Goal: Find specific page/section: Find specific page/section

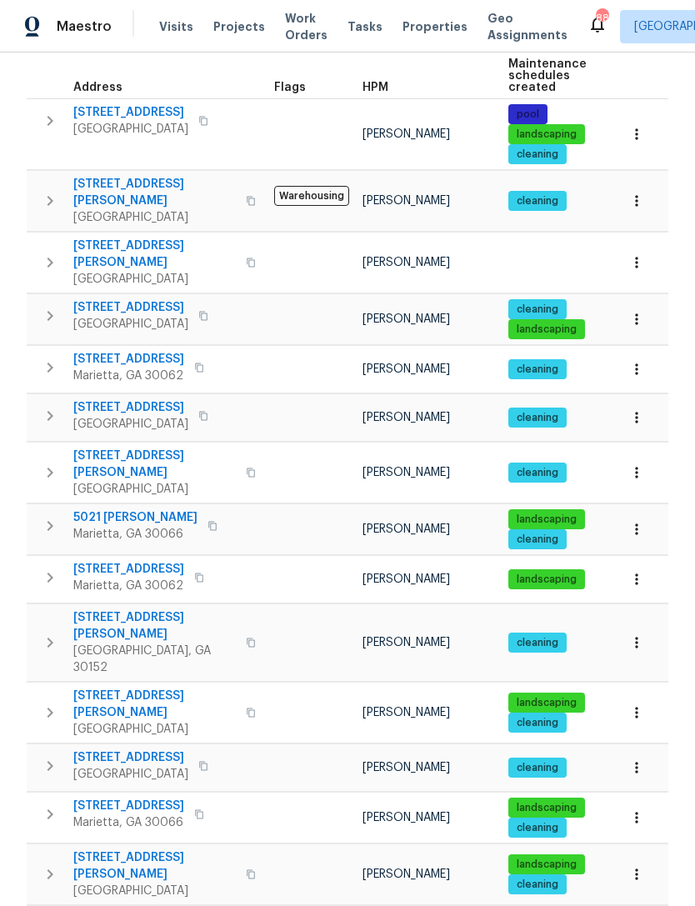
scroll to position [258, 0]
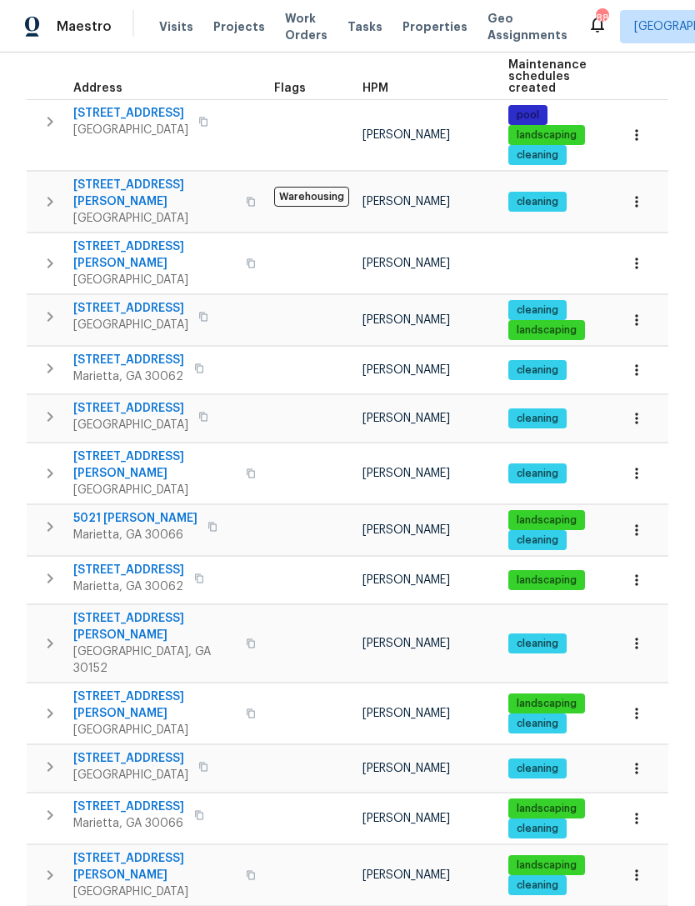
click at [136, 688] on span "[STREET_ADDRESS][PERSON_NAME]" at bounding box center [154, 704] width 163 height 33
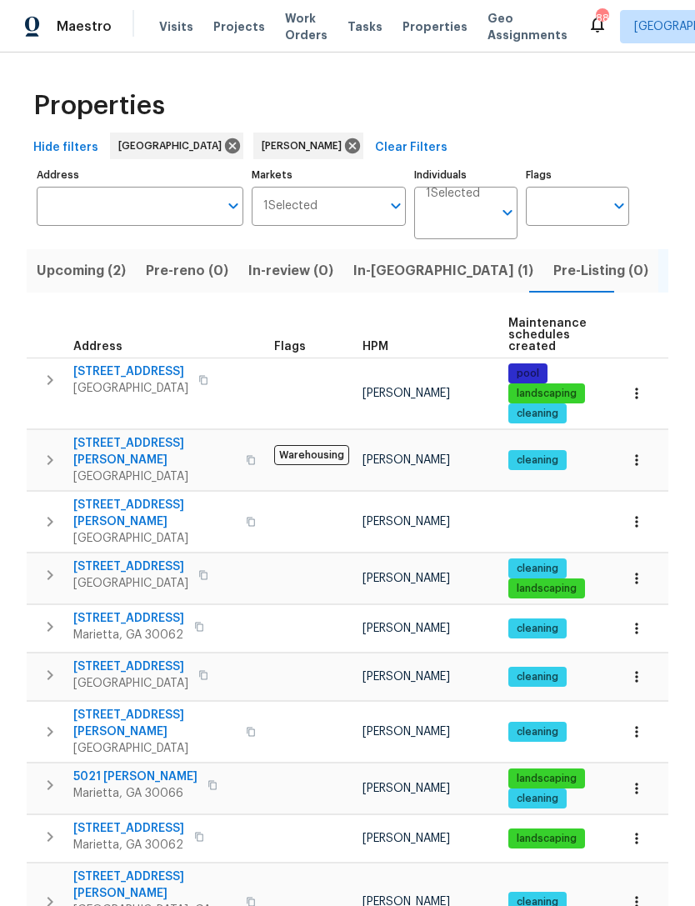
scroll to position [0, 0]
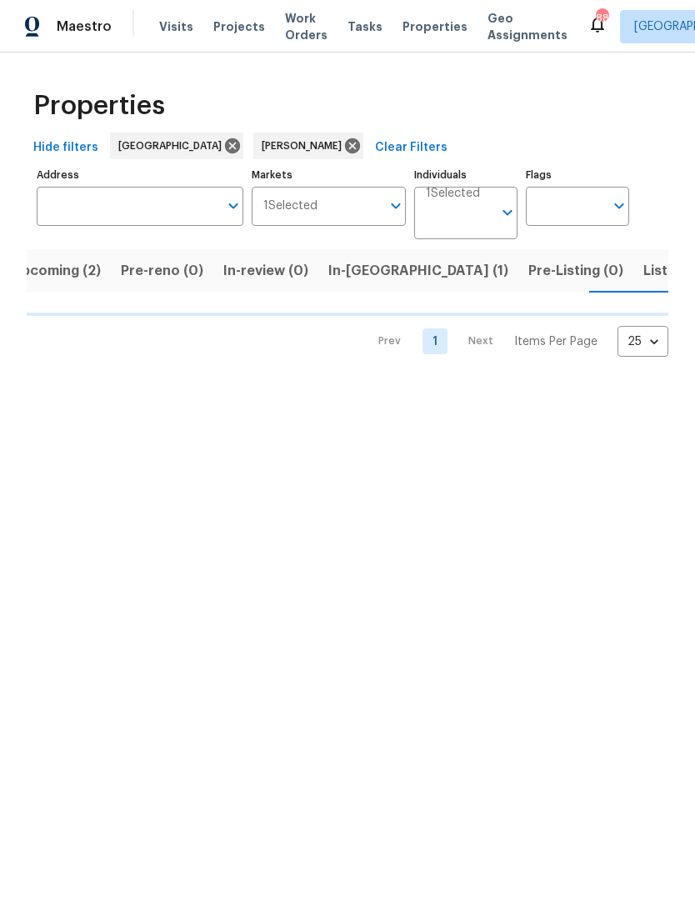
scroll to position [0, 28]
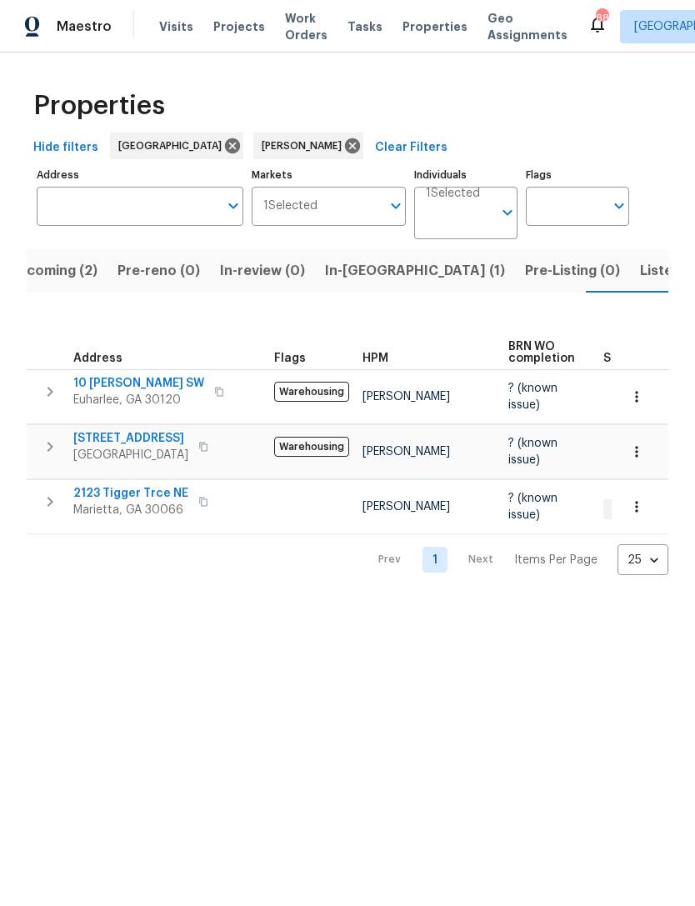
click at [148, 439] on span "[STREET_ADDRESS]" at bounding box center [130, 438] width 115 height 17
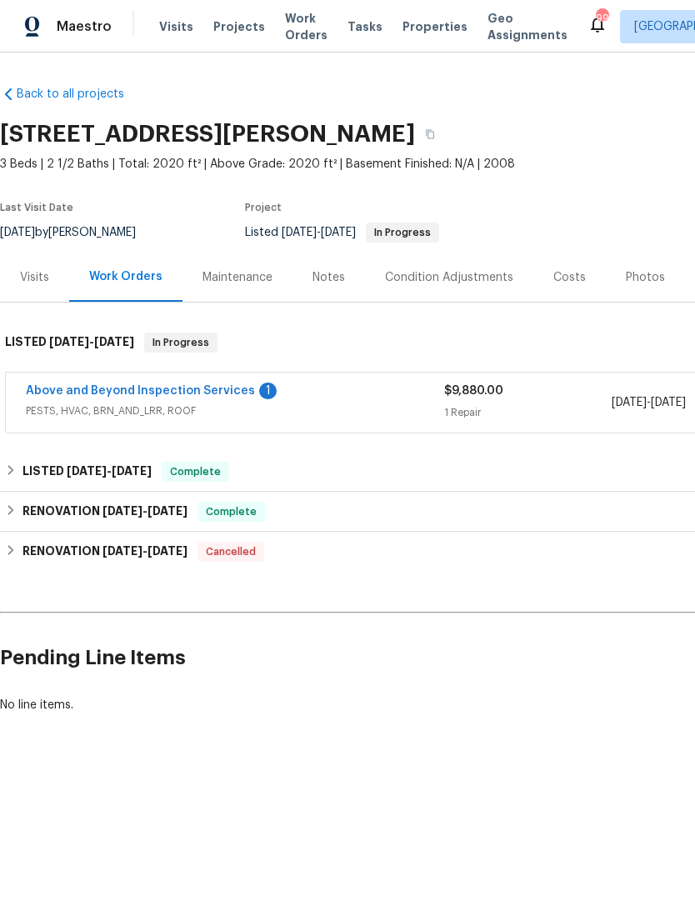
click at [173, 388] on link "Above and Beyond Inspection Services" at bounding box center [140, 391] width 229 height 12
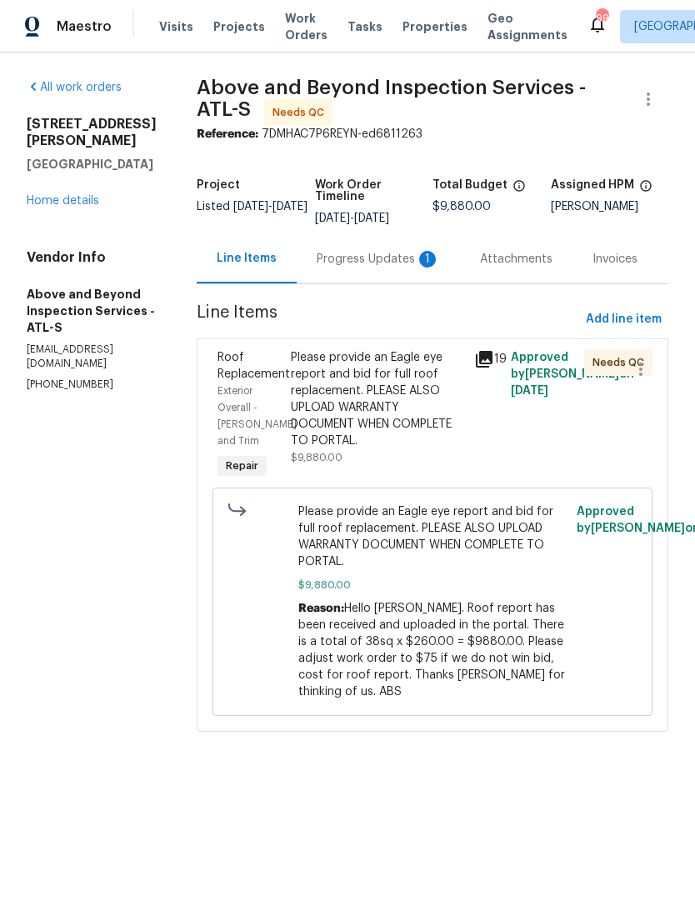
click at [371, 268] on div "Progress Updates 1" at bounding box center [378, 259] width 123 height 17
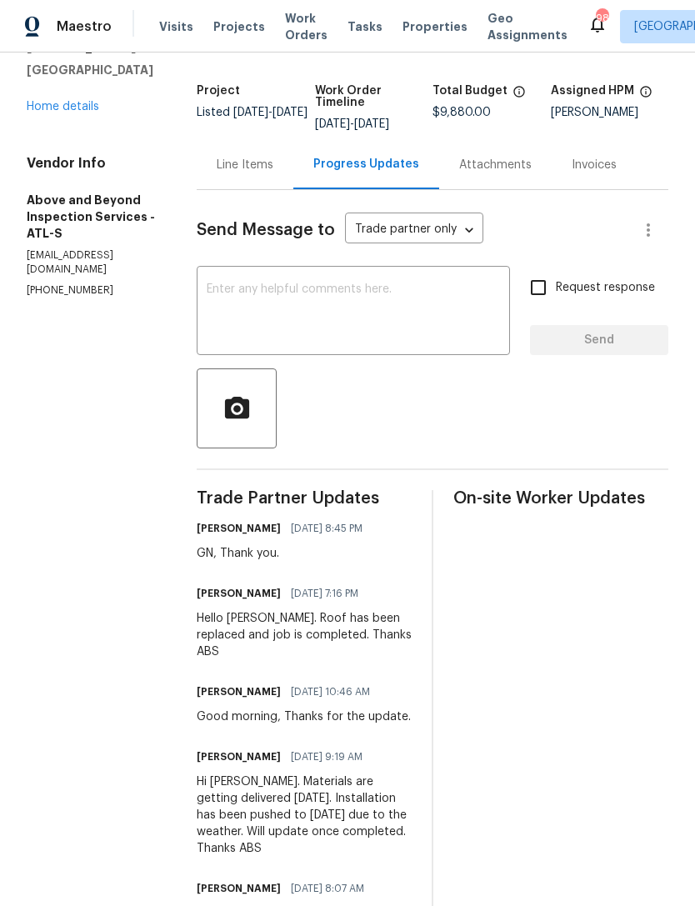
scroll to position [96, 0]
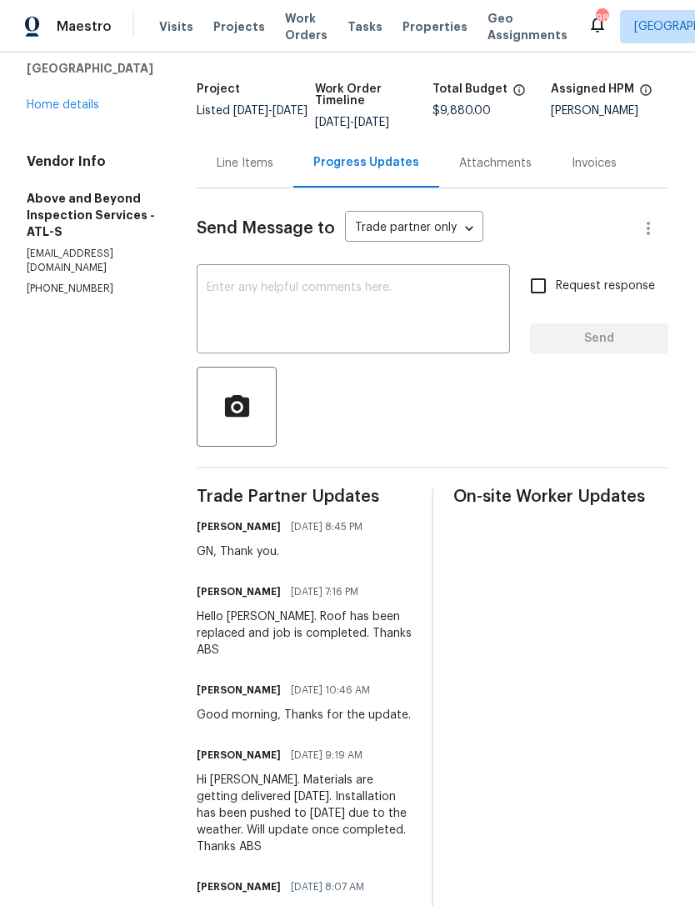
click at [273, 172] on div "Line Items" at bounding box center [245, 163] width 57 height 17
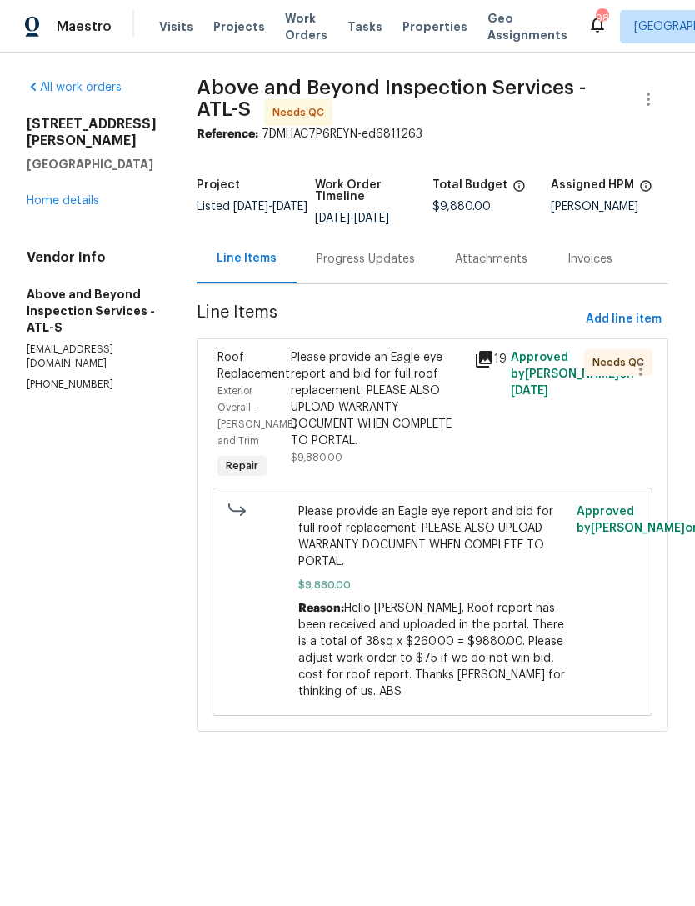
click at [288, 380] on span "Roof Replacement" at bounding box center [254, 366] width 73 height 28
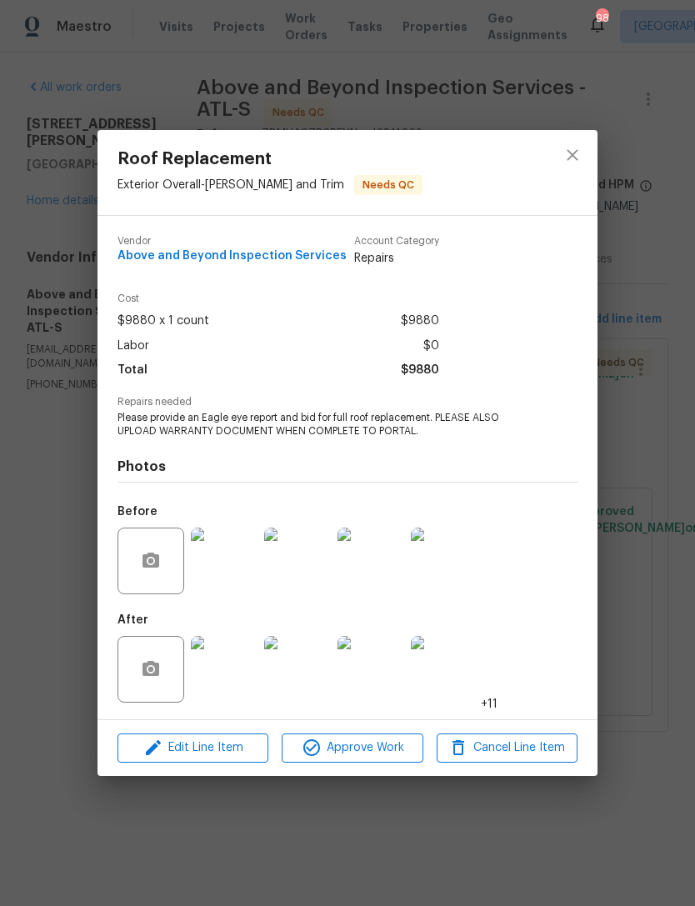
click at [226, 689] on img at bounding box center [224, 669] width 67 height 67
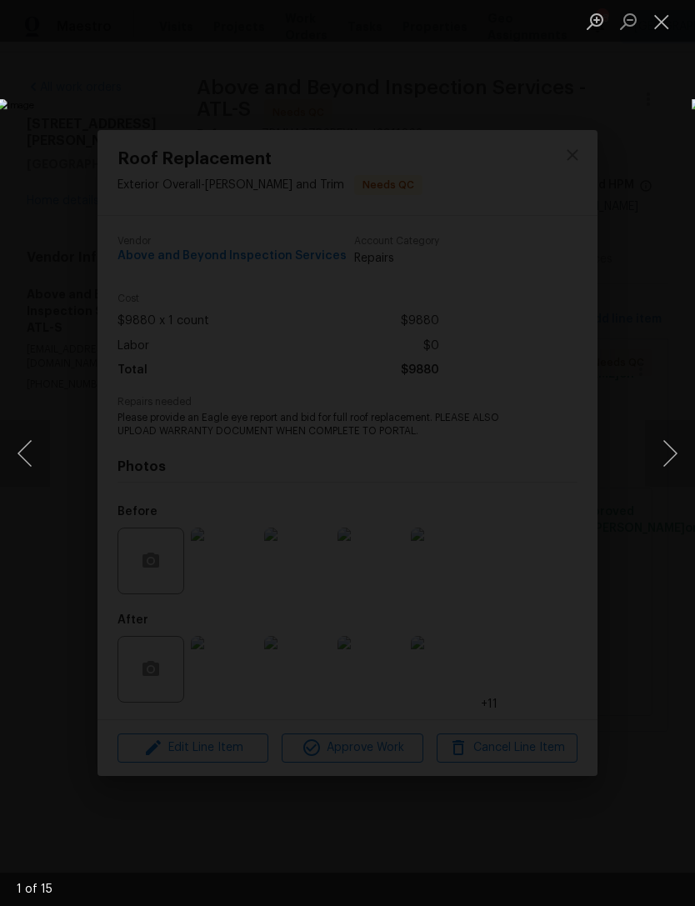
click at [660, 440] on button "Next image" at bounding box center [670, 453] width 50 height 67
click at [655, 448] on button "Next image" at bounding box center [670, 453] width 50 height 67
click at [659, 446] on button "Next image" at bounding box center [670, 453] width 50 height 67
click at [659, 448] on button "Next image" at bounding box center [670, 453] width 50 height 67
click at [651, 462] on button "Next image" at bounding box center [670, 453] width 50 height 67
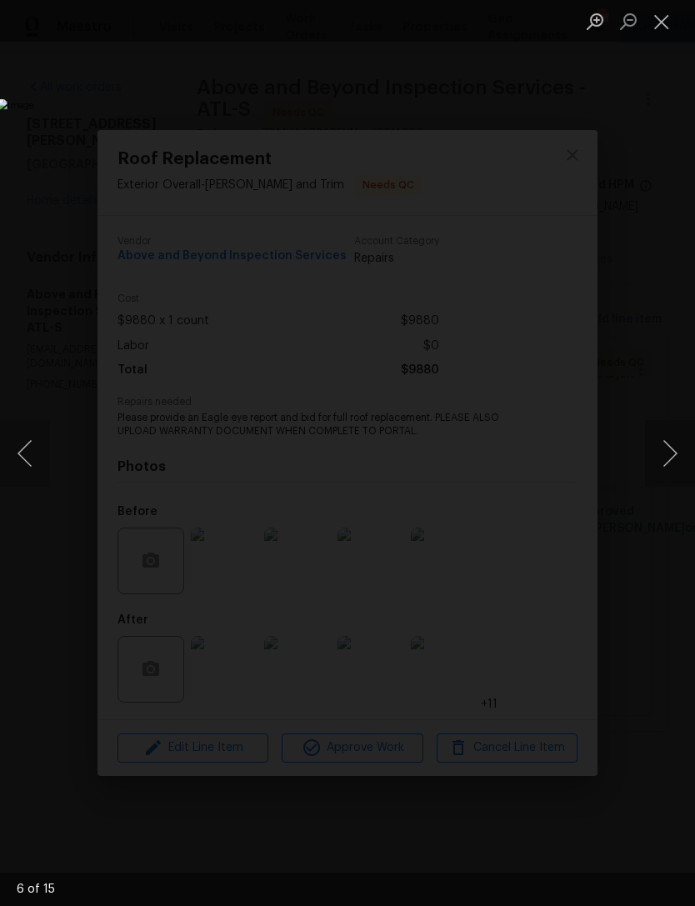
click at [661, 449] on button "Next image" at bounding box center [670, 453] width 50 height 67
click at [655, 450] on button "Next image" at bounding box center [670, 453] width 50 height 67
click at [661, 459] on button "Next image" at bounding box center [670, 453] width 50 height 67
click at [655, 452] on button "Next image" at bounding box center [670, 453] width 50 height 67
click at [657, 466] on button "Next image" at bounding box center [670, 453] width 50 height 67
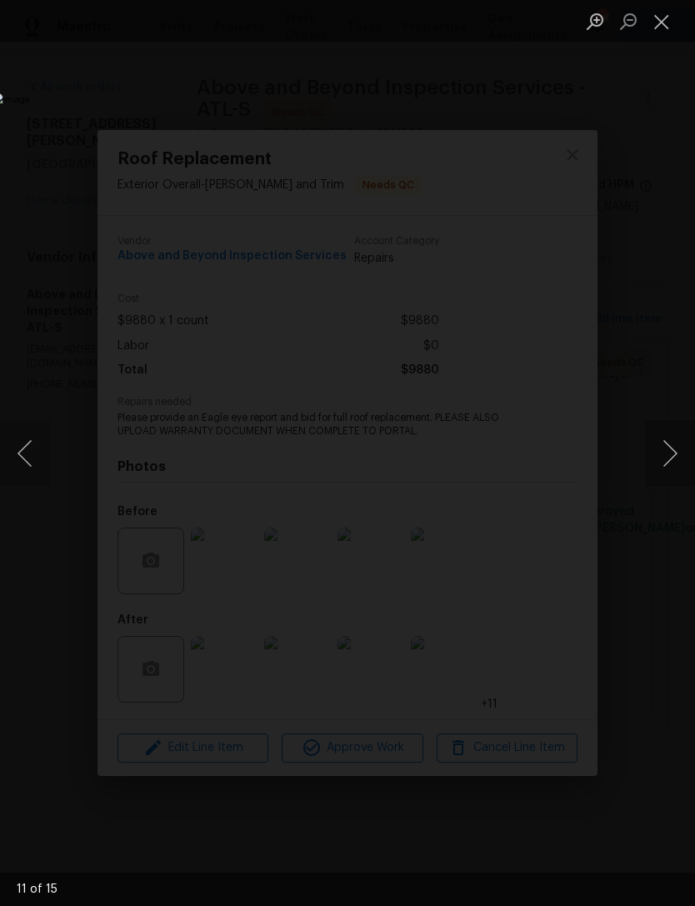
click at [661, 460] on button "Next image" at bounding box center [670, 453] width 50 height 67
click at [654, 454] on button "Next image" at bounding box center [670, 453] width 50 height 67
click at [674, 30] on button "Close lightbox" at bounding box center [661, 21] width 33 height 29
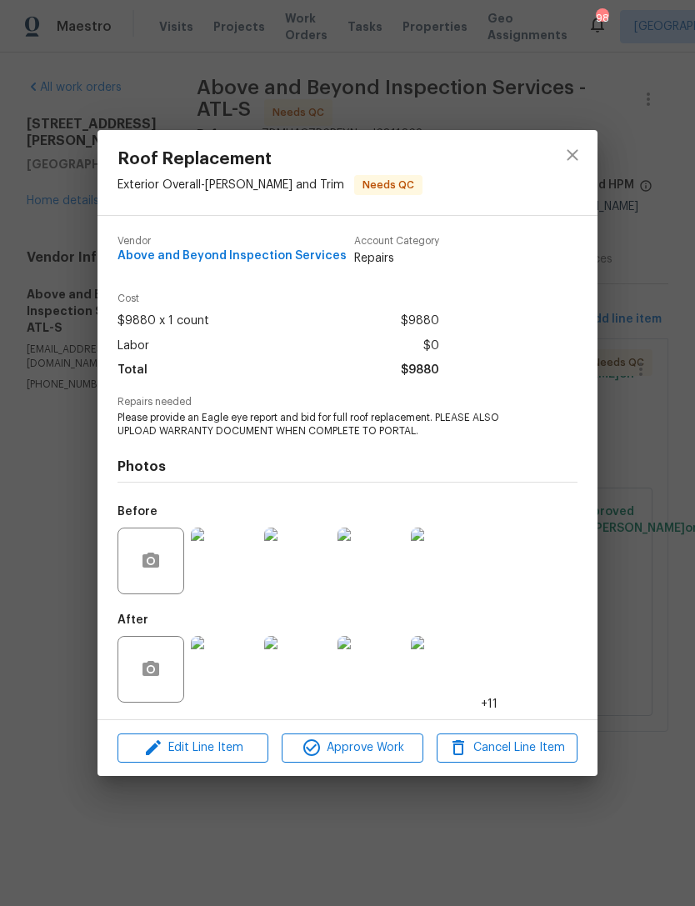
click at [647, 106] on div "Roof Replacement Exterior Overall - Eaves and Trim Needs QC Vendor Above and Be…" at bounding box center [347, 453] width 695 height 906
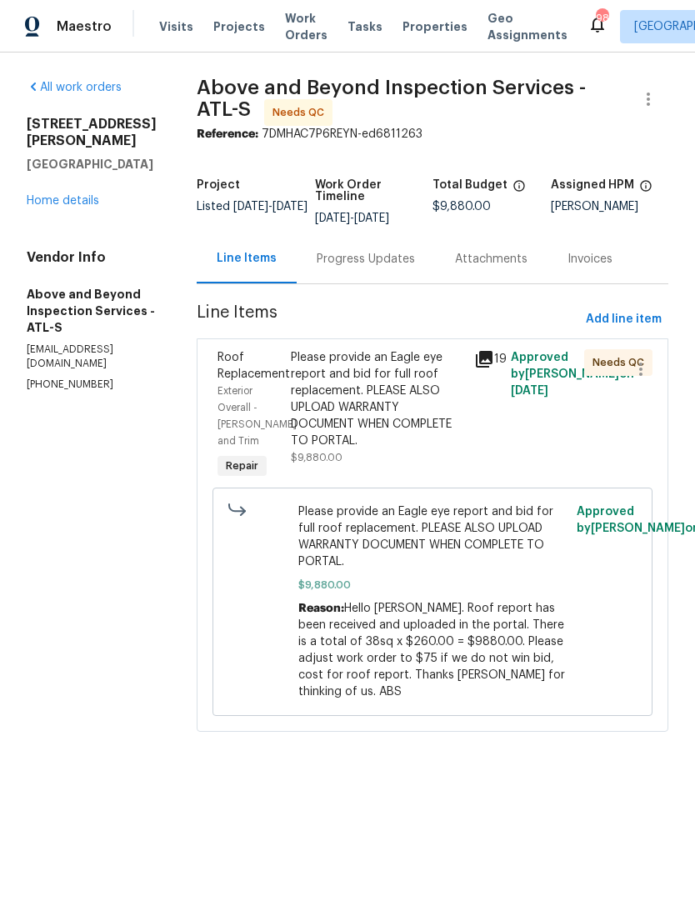
click at [62, 195] on link "Home details" at bounding box center [63, 201] width 73 height 12
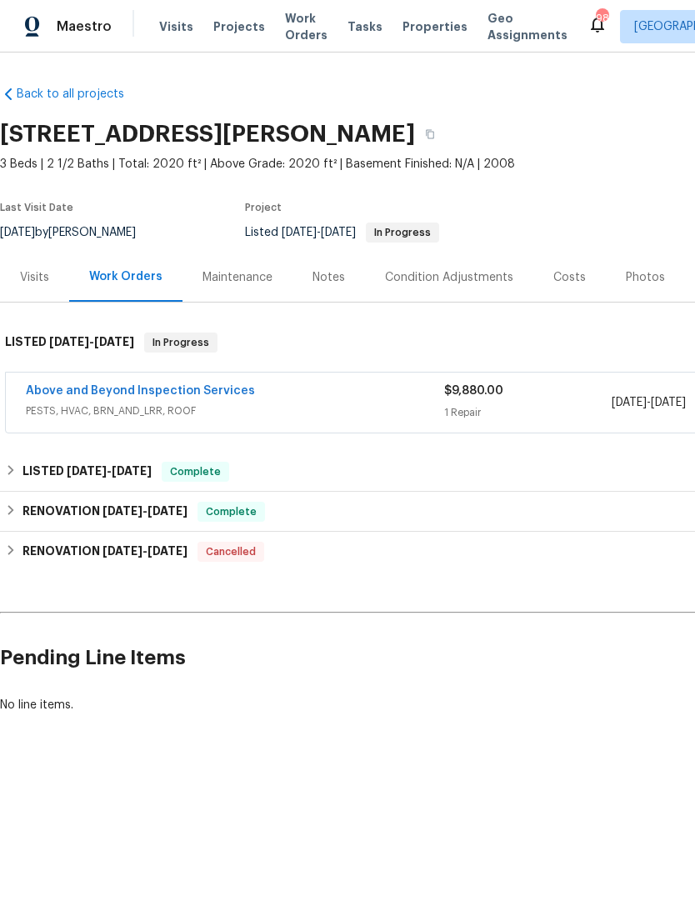
click at [31, 285] on div "Visits" at bounding box center [34, 277] width 29 height 17
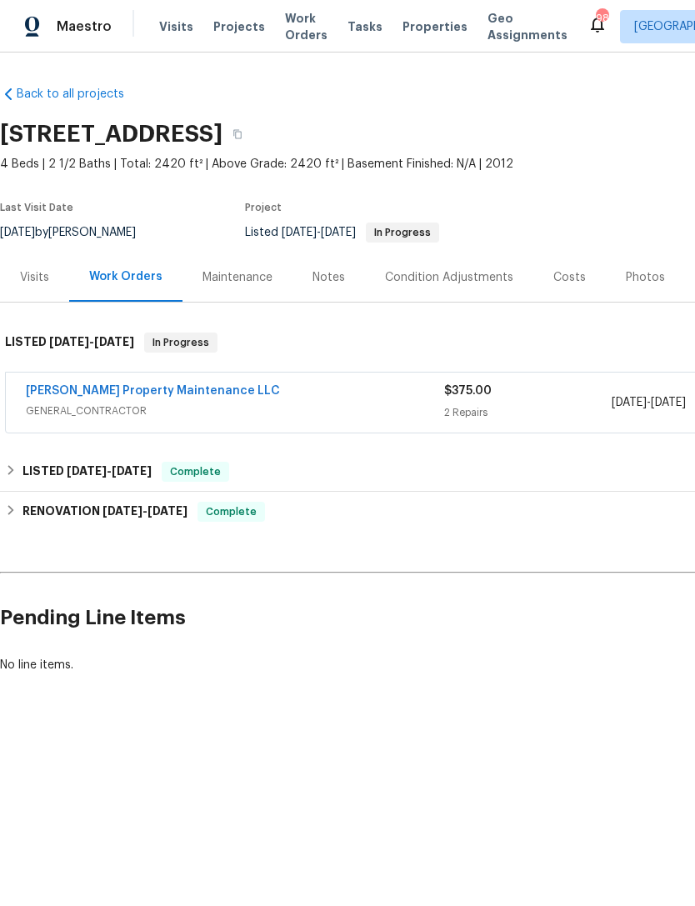
click at [289, 412] on span "GENERAL_CONTRACTOR" at bounding box center [235, 411] width 418 height 17
